Goal: Check status: Check status

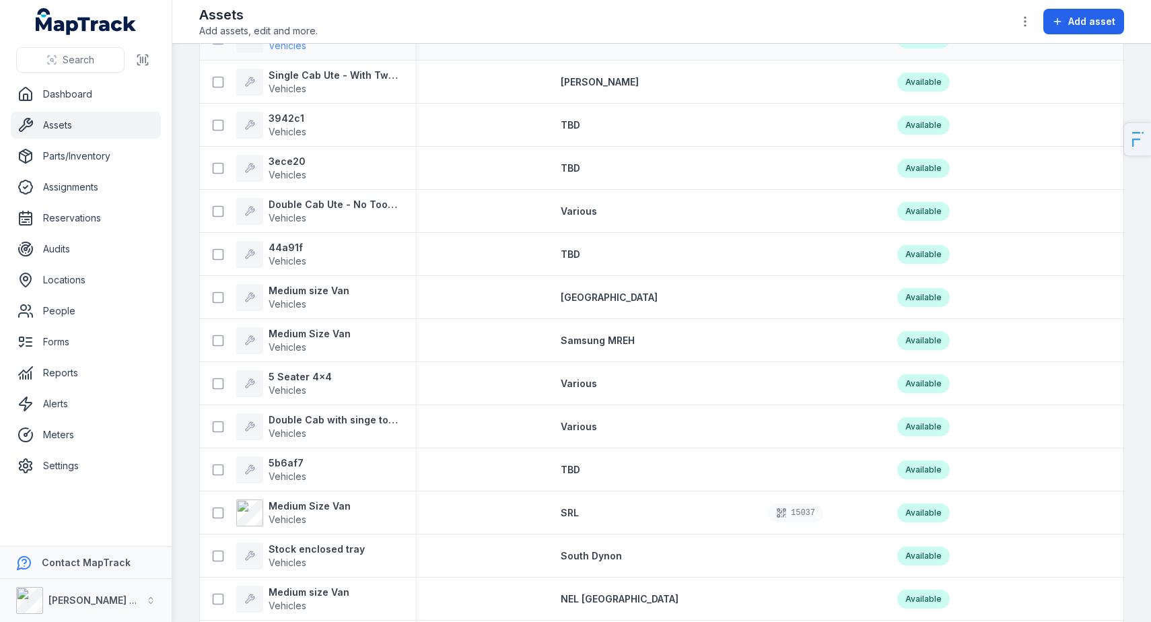
scroll to position [287, 0]
click at [291, 509] on strong "Medium Size Van" at bounding box center [310, 507] width 82 height 13
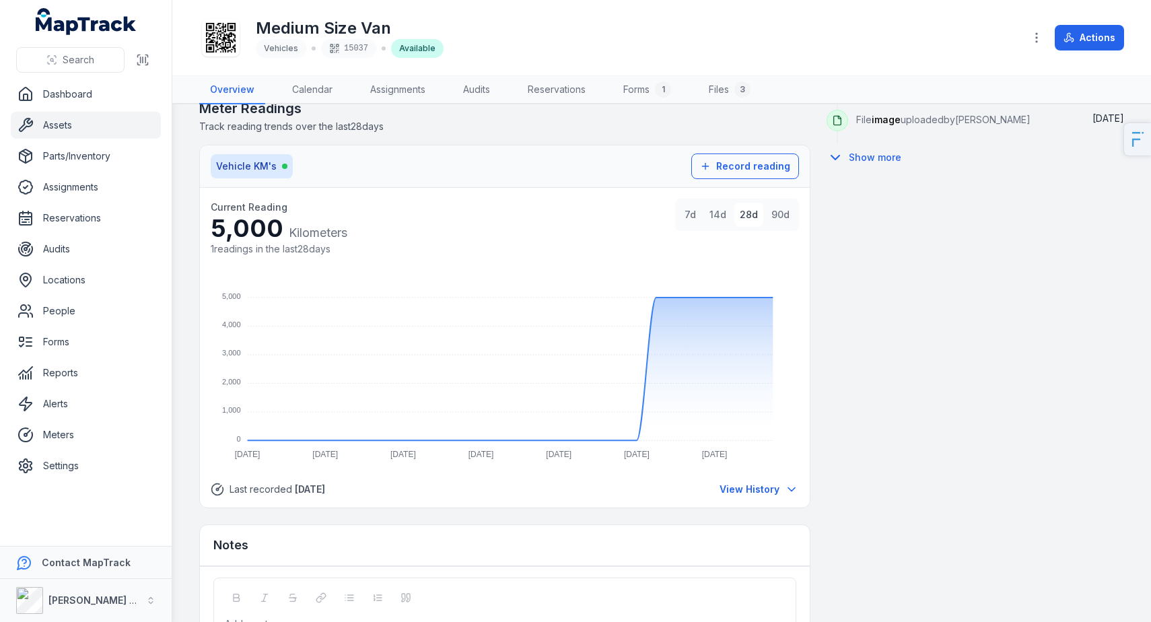
scroll to position [850, 0]
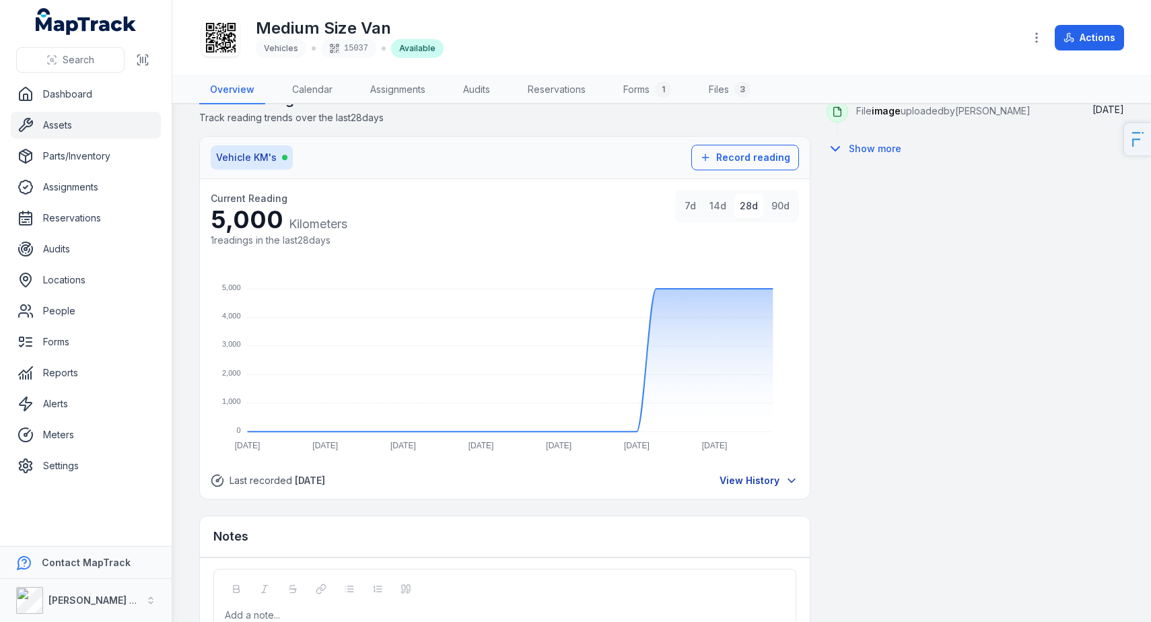
click at [772, 482] on span "View History" at bounding box center [750, 480] width 60 height 13
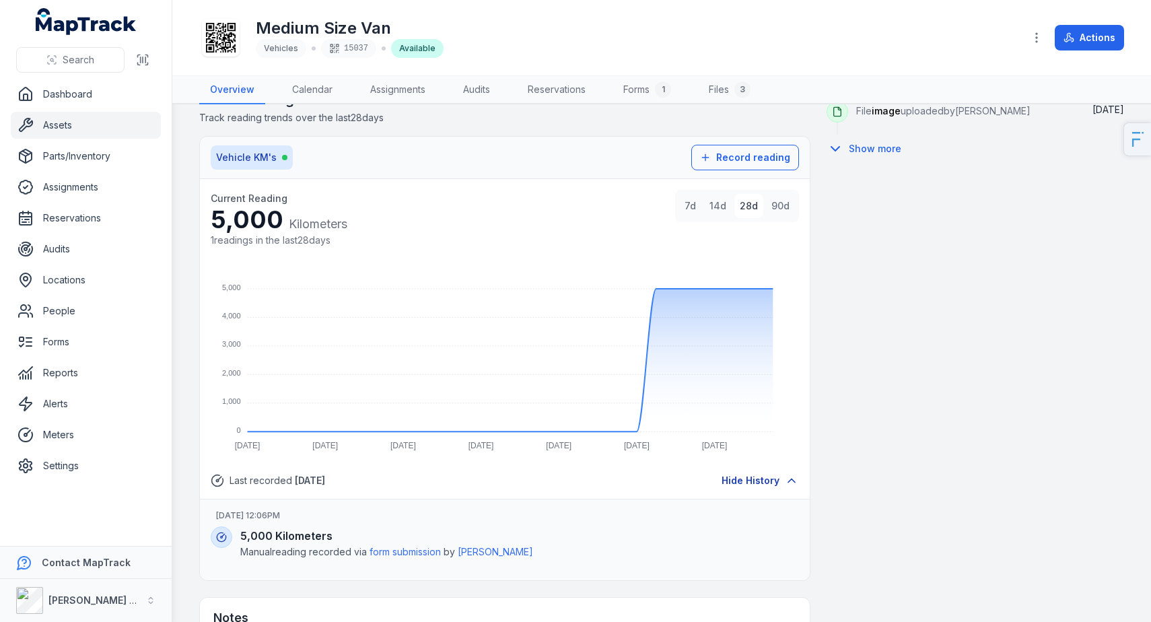
click at [772, 482] on span "Hide History" at bounding box center [751, 480] width 58 height 13
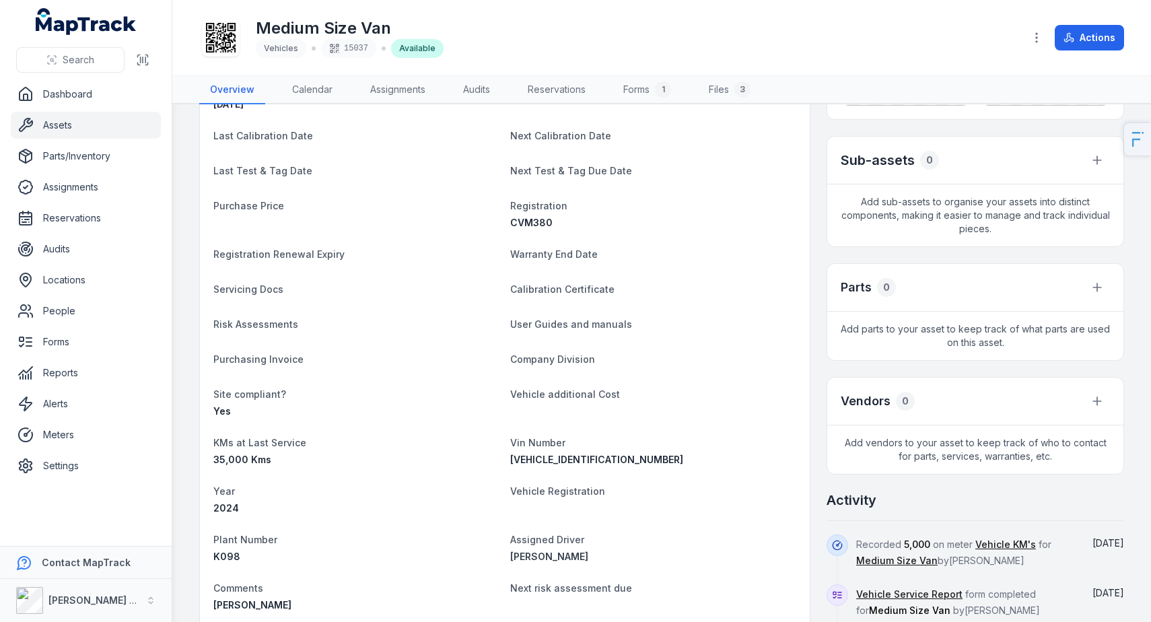
scroll to position [0, 0]
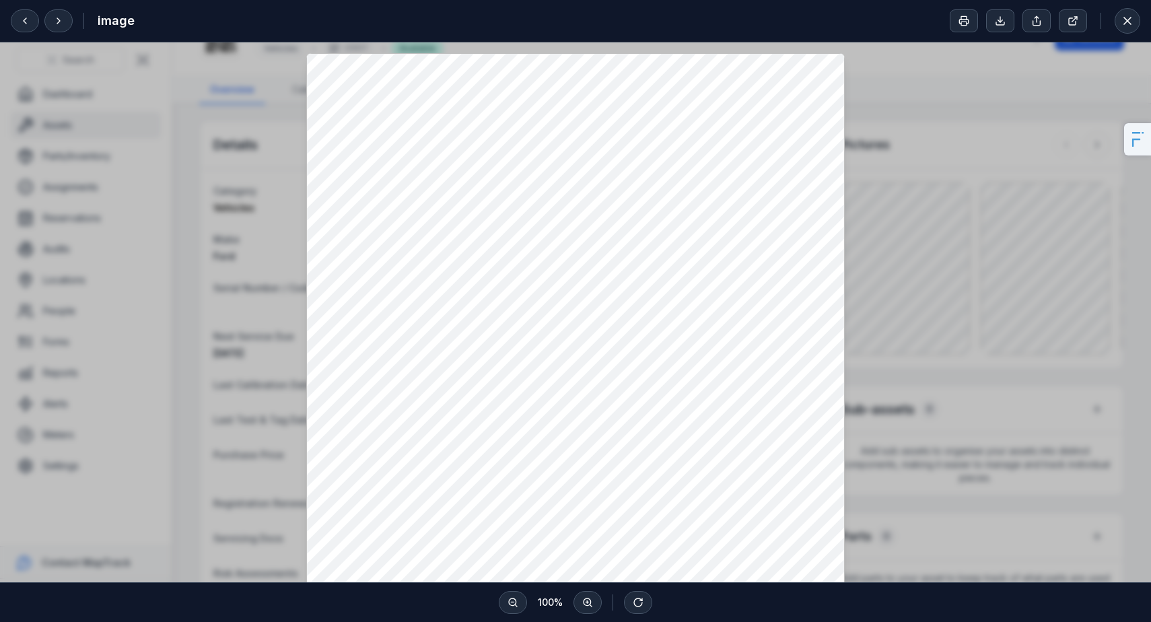
click at [925, 290] on div at bounding box center [575, 412] width 1151 height 740
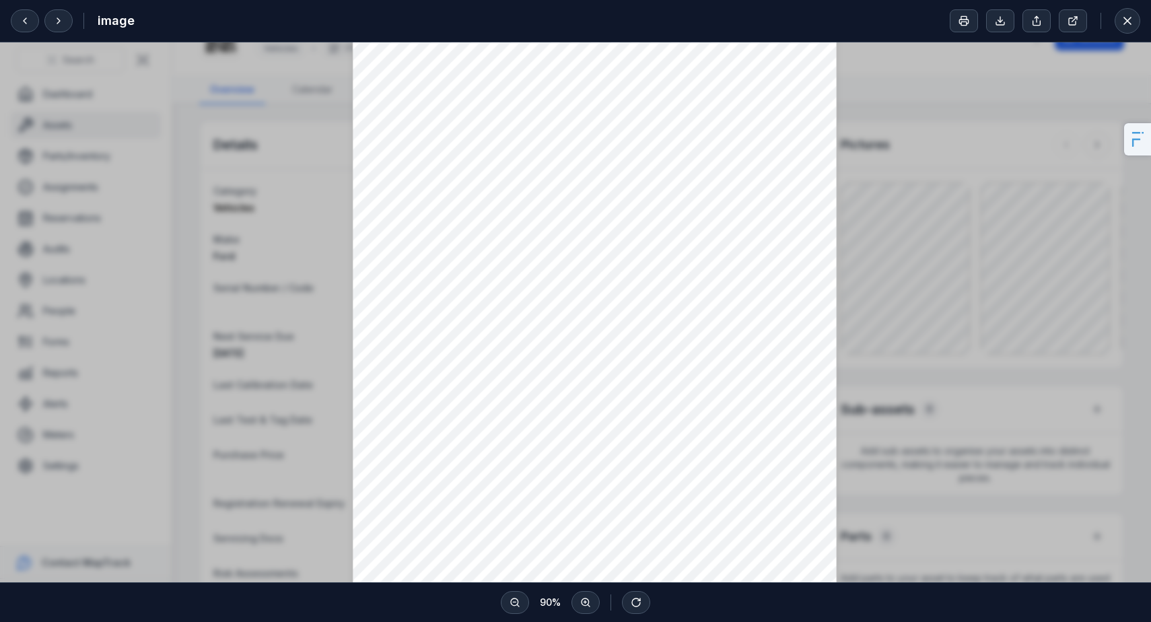
scroll to position [147, 0]
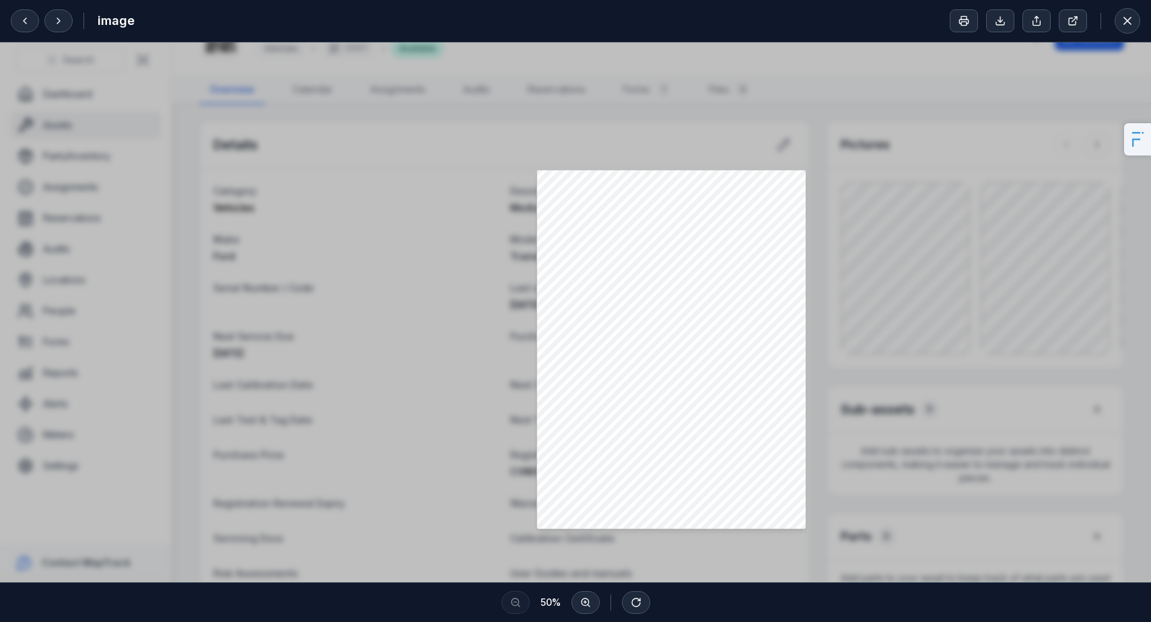
click at [836, 402] on div at bounding box center [575, 265] width 1151 height 740
click at [993, 258] on div at bounding box center [575, 265] width 1151 height 740
click at [506, 116] on div at bounding box center [575, 265] width 1151 height 740
click at [1125, 19] on icon at bounding box center [1127, 20] width 13 height 13
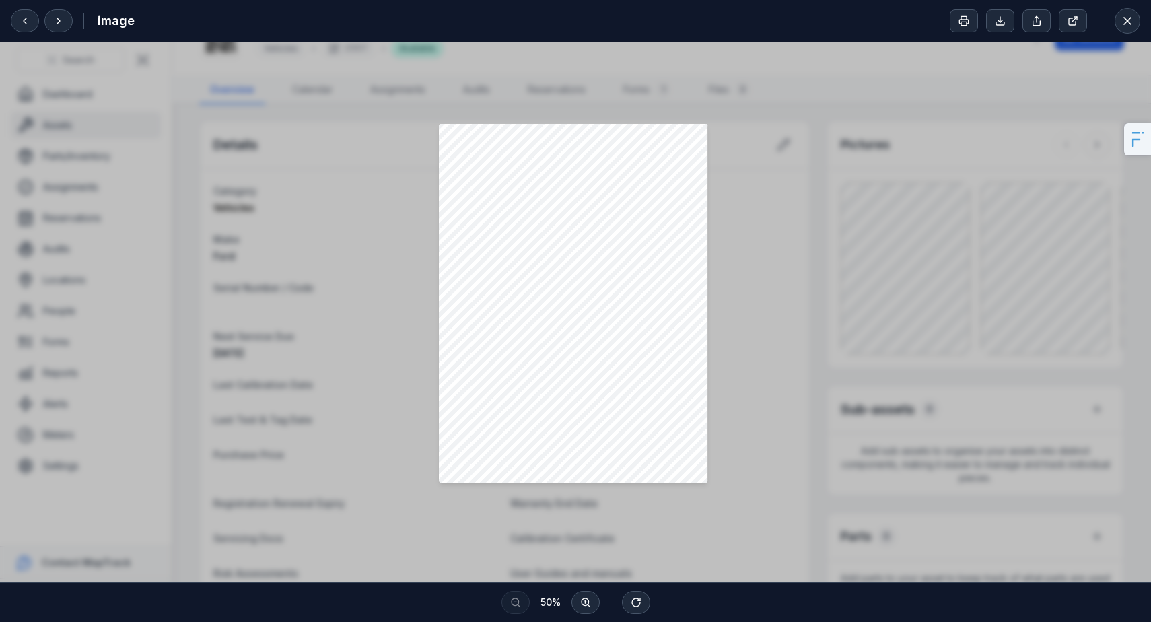
scroll to position [102, 0]
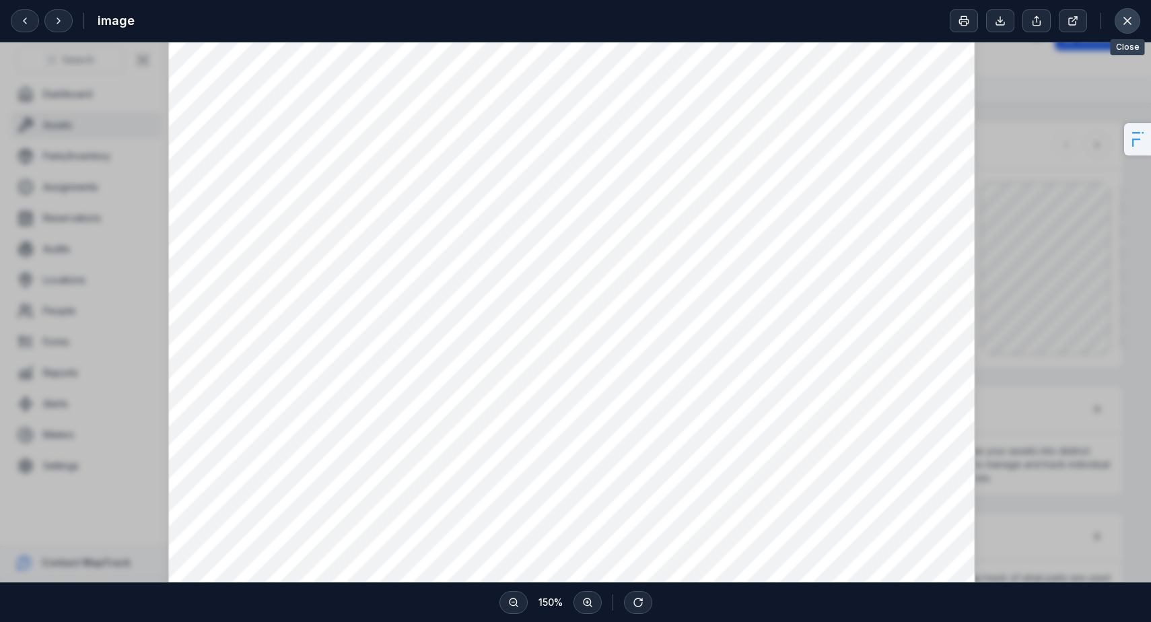
click at [1131, 21] on icon at bounding box center [1127, 20] width 13 height 13
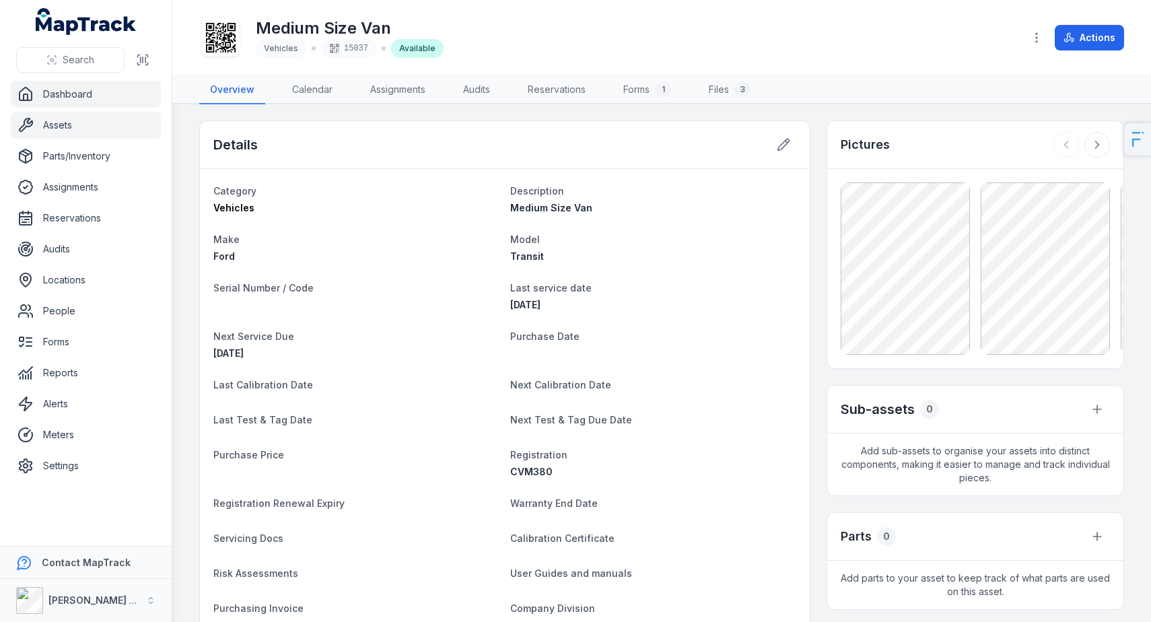
click at [88, 92] on link "Dashboard" at bounding box center [86, 94] width 150 height 27
